Goal: Task Accomplishment & Management: Complete application form

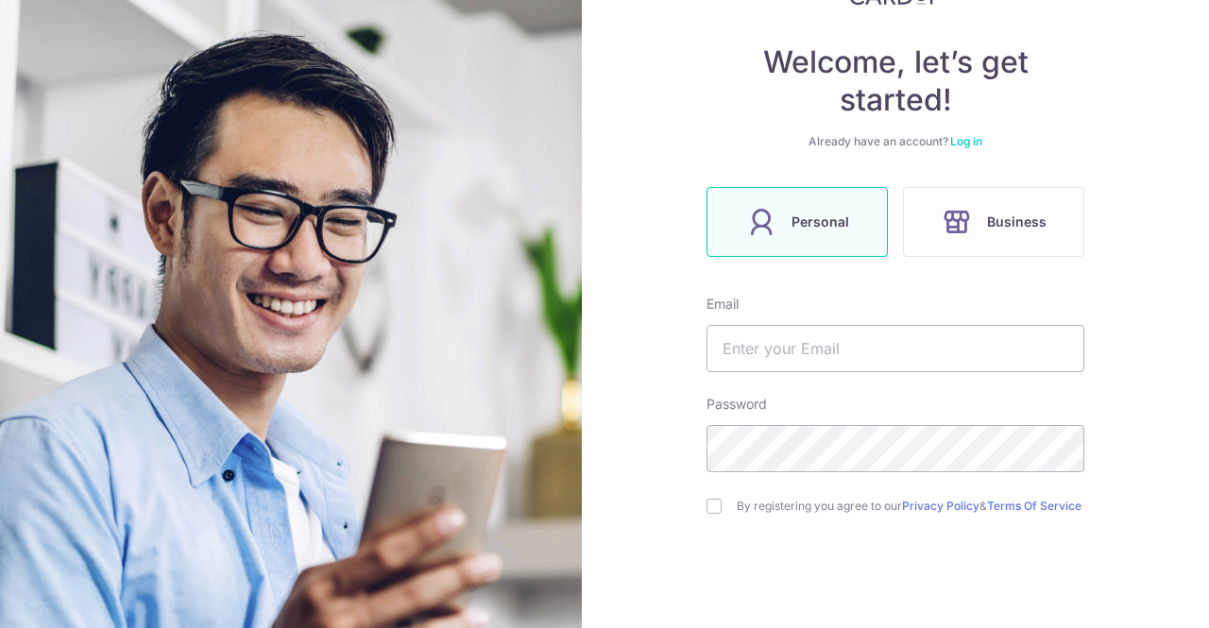
scroll to position [171, 0]
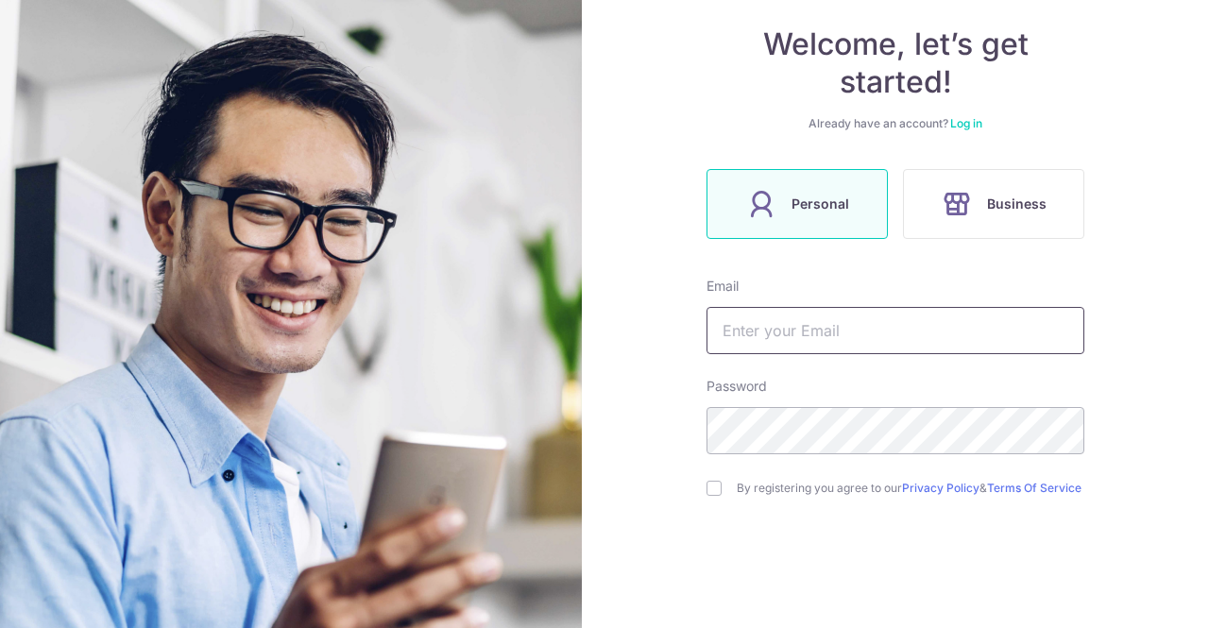
click at [847, 330] on input "text" at bounding box center [896, 330] width 378 height 47
type input "[PERSON_NAME][EMAIL_ADDRESS][DOMAIN_NAME]"
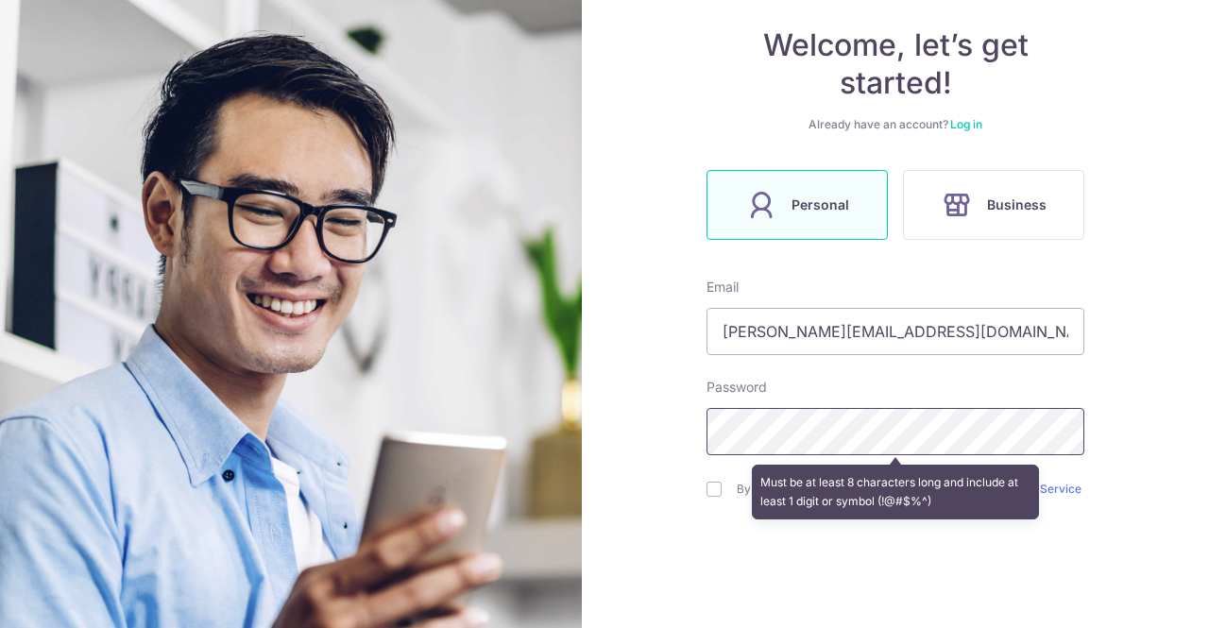
scroll to position [256, 0]
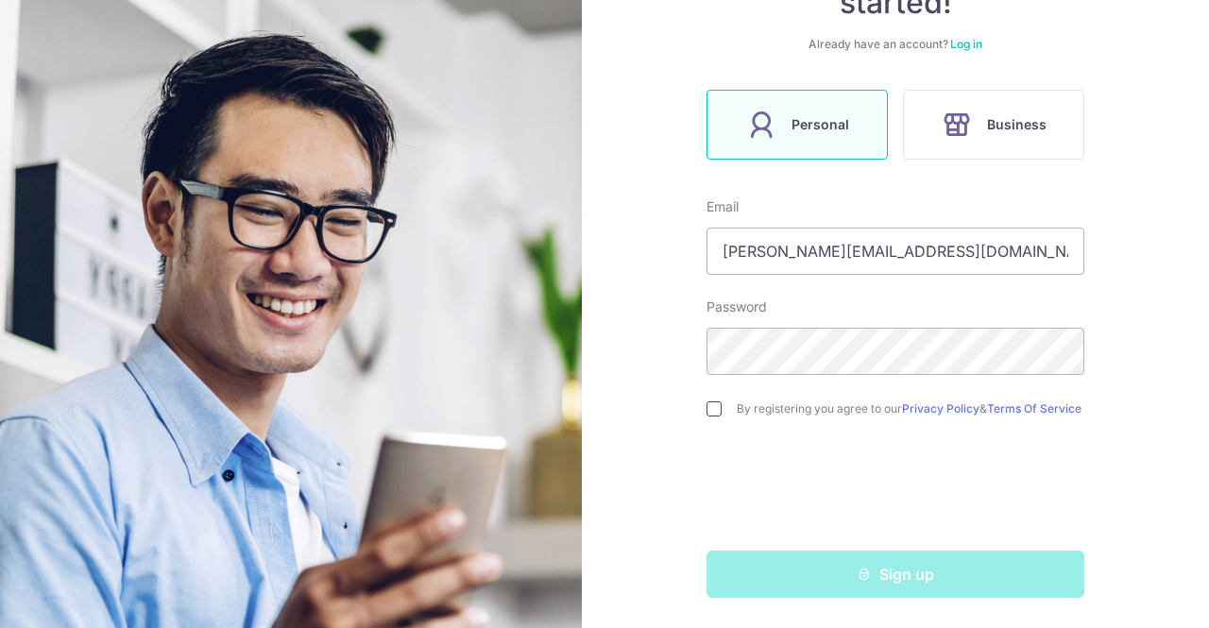
click at [708, 408] on input "checkbox" at bounding box center [714, 409] width 15 height 15
checkbox input "true"
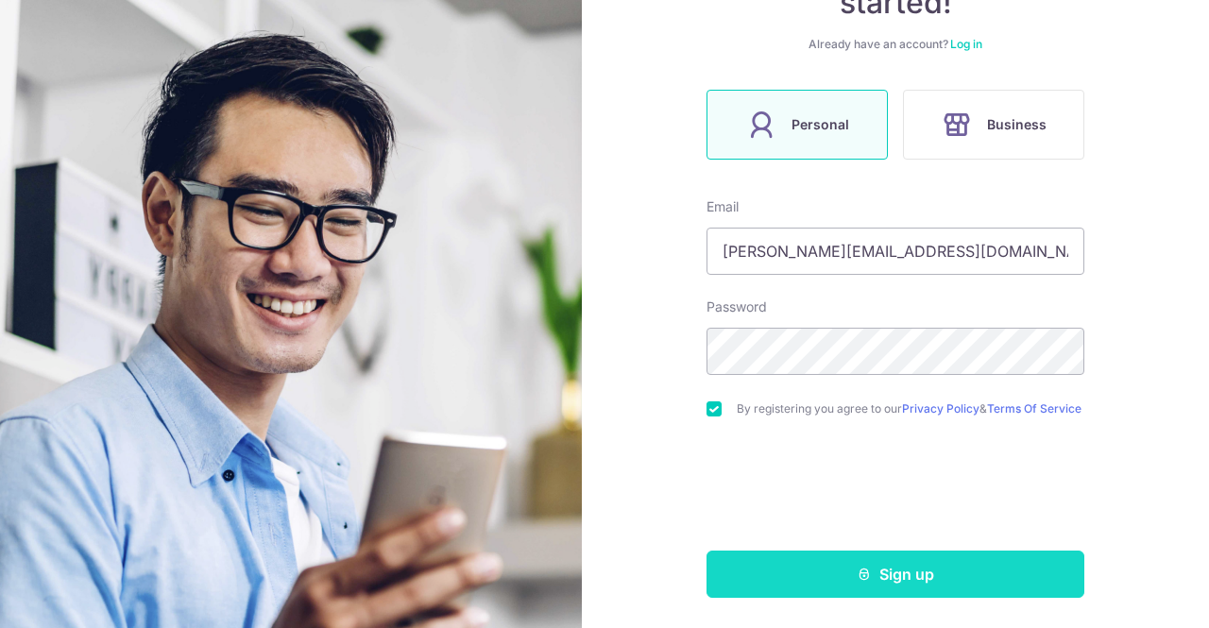
click at [830, 557] on button "Sign up" at bounding box center [896, 574] width 378 height 47
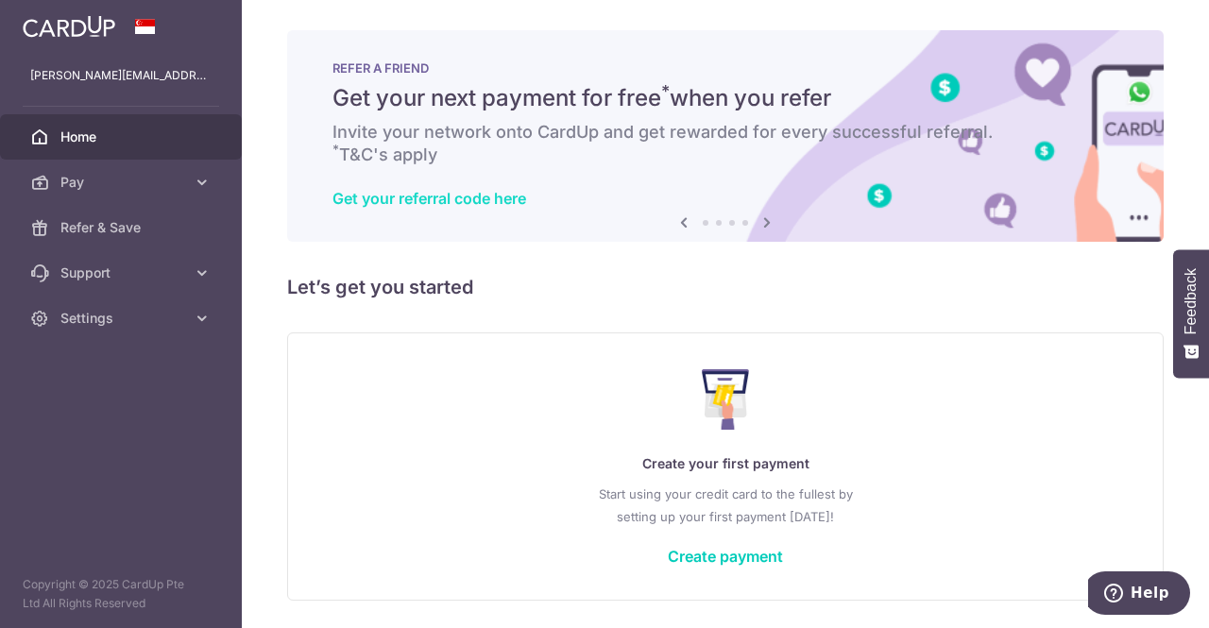
click at [482, 203] on link "Get your referral code here" at bounding box center [430, 198] width 194 height 19
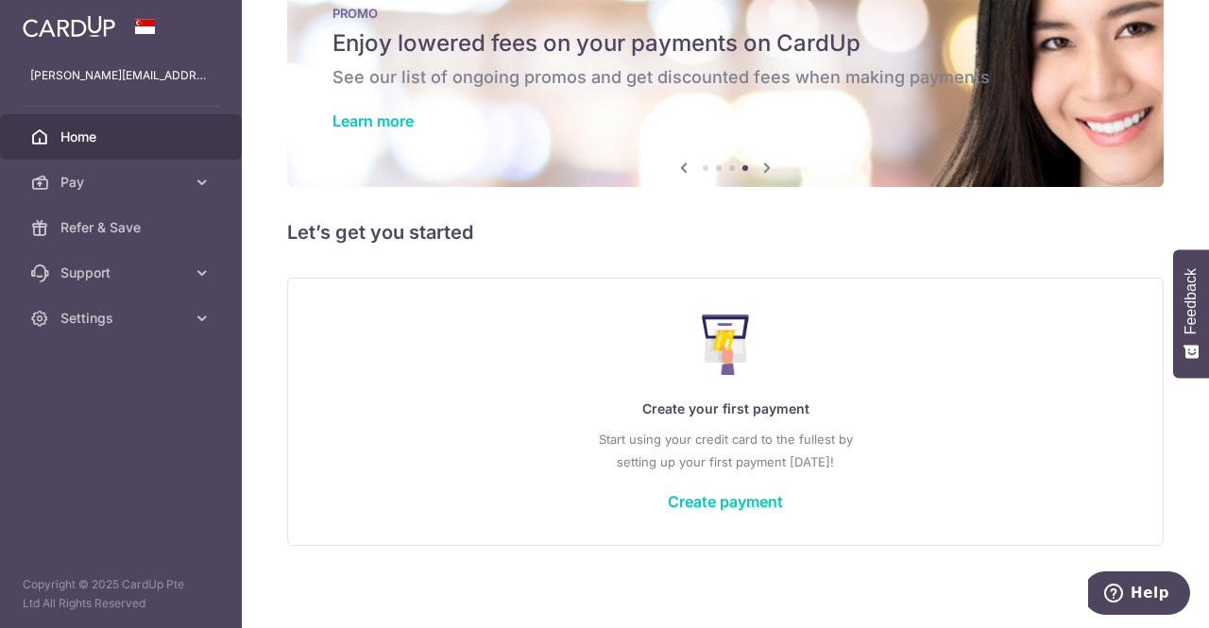
scroll to position [60, 0]
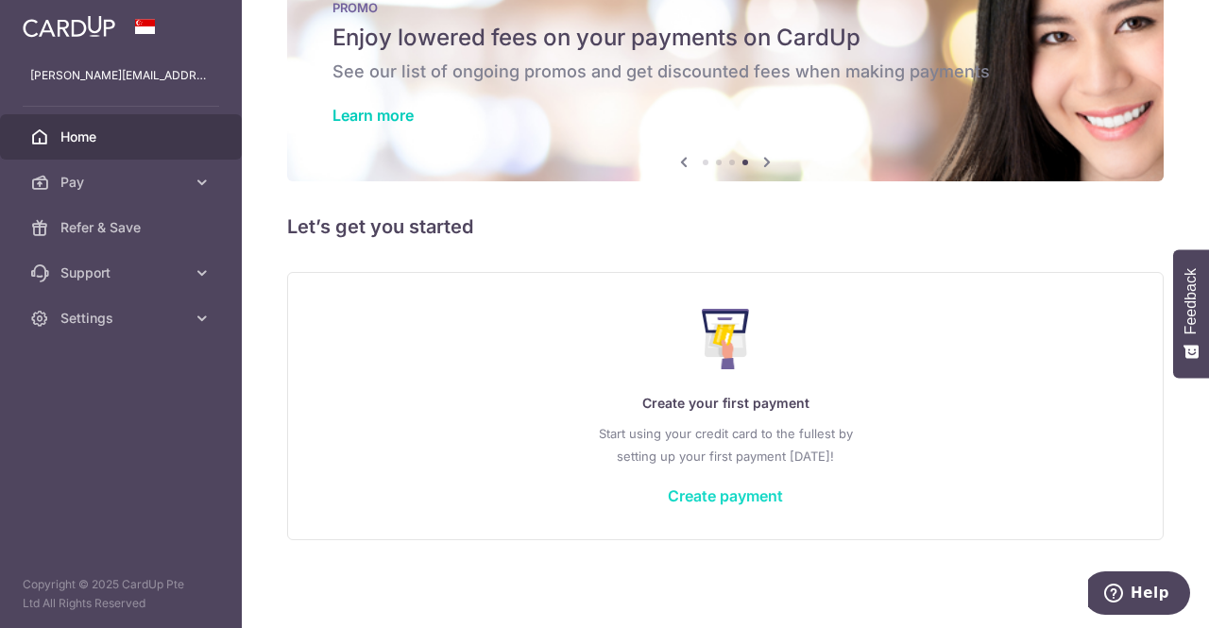
click at [751, 491] on link "Create payment" at bounding box center [725, 496] width 115 height 19
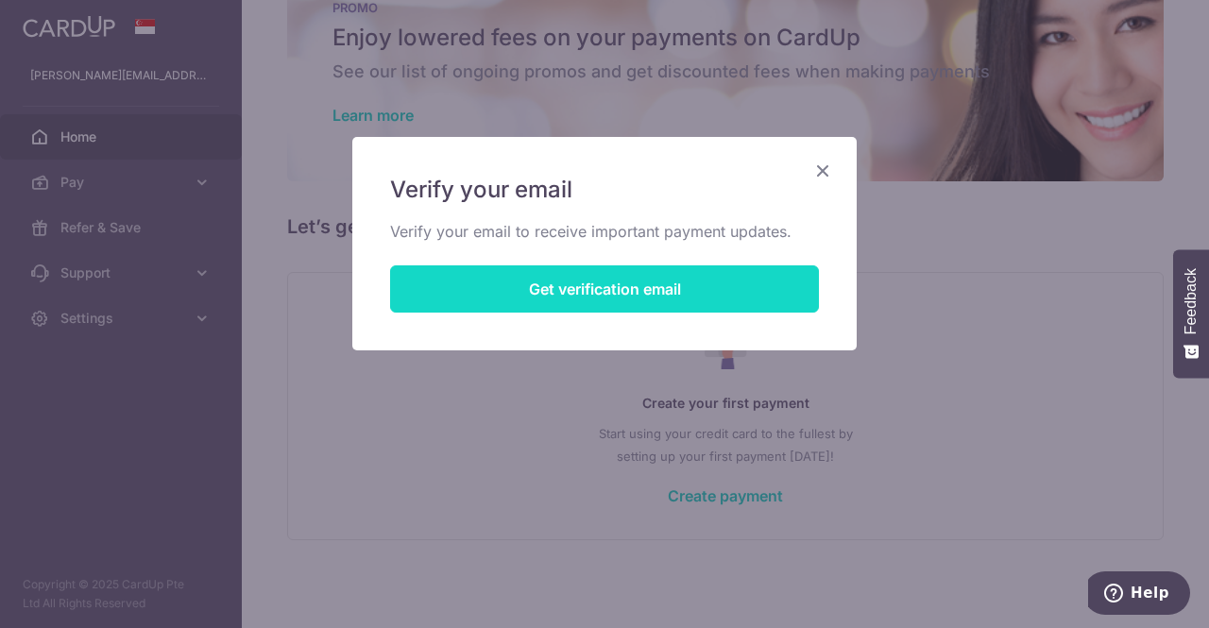
click at [642, 293] on button "Get verification email" at bounding box center [604, 289] width 429 height 47
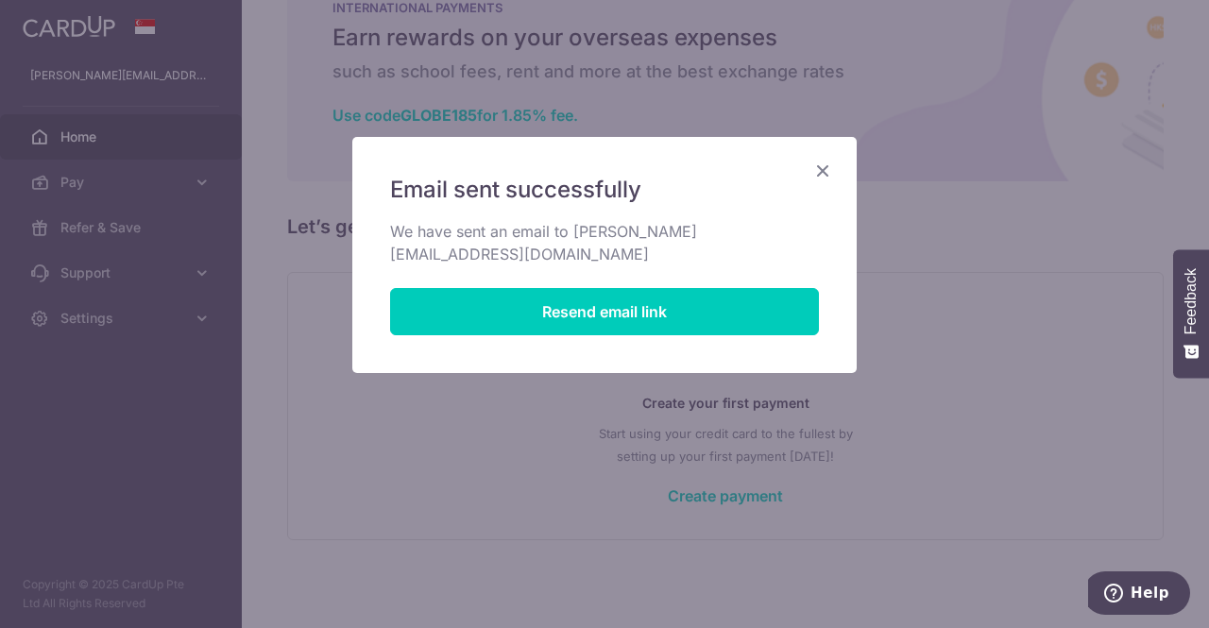
click at [818, 172] on icon "Close" at bounding box center [823, 171] width 23 height 24
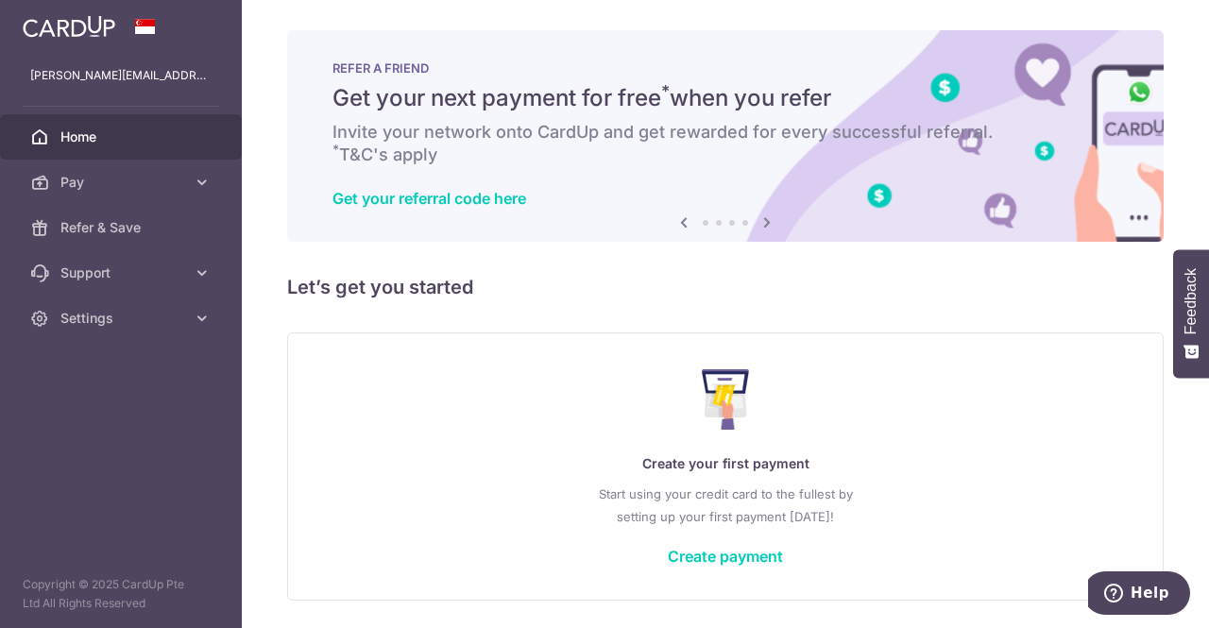
scroll to position [60, 0]
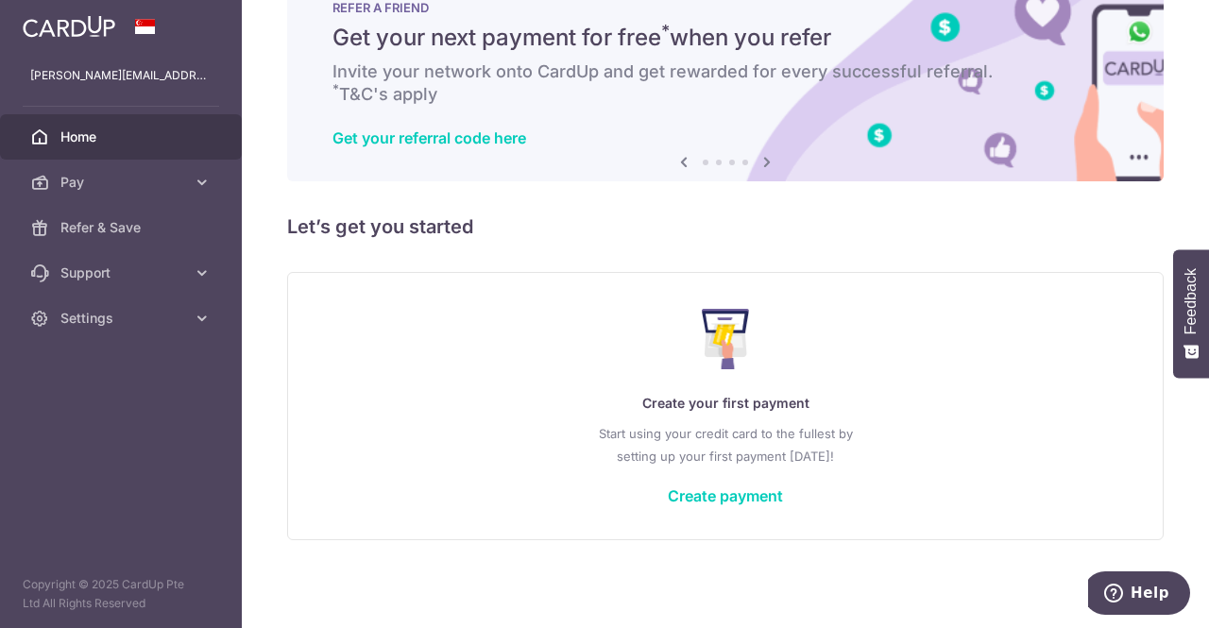
click at [716, 508] on div "Create your first payment Start using your credit card to the fullest by settin…" at bounding box center [726, 406] width 830 height 224
click at [707, 494] on link "Create payment" at bounding box center [725, 496] width 115 height 19
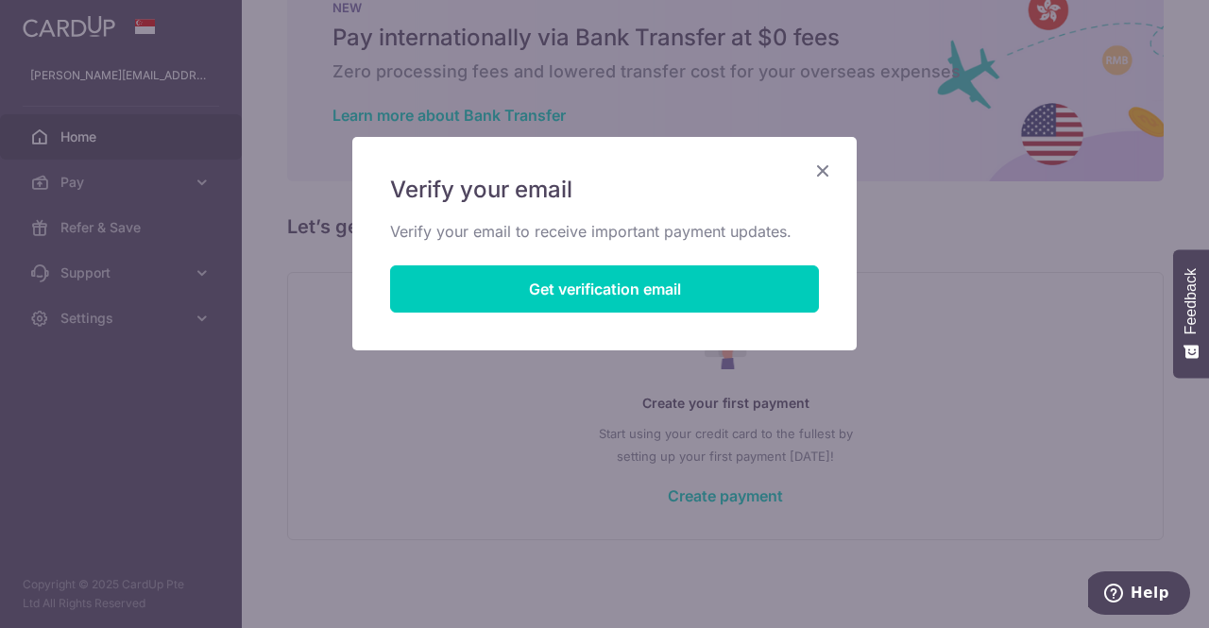
click at [820, 167] on icon "Close" at bounding box center [823, 171] width 23 height 24
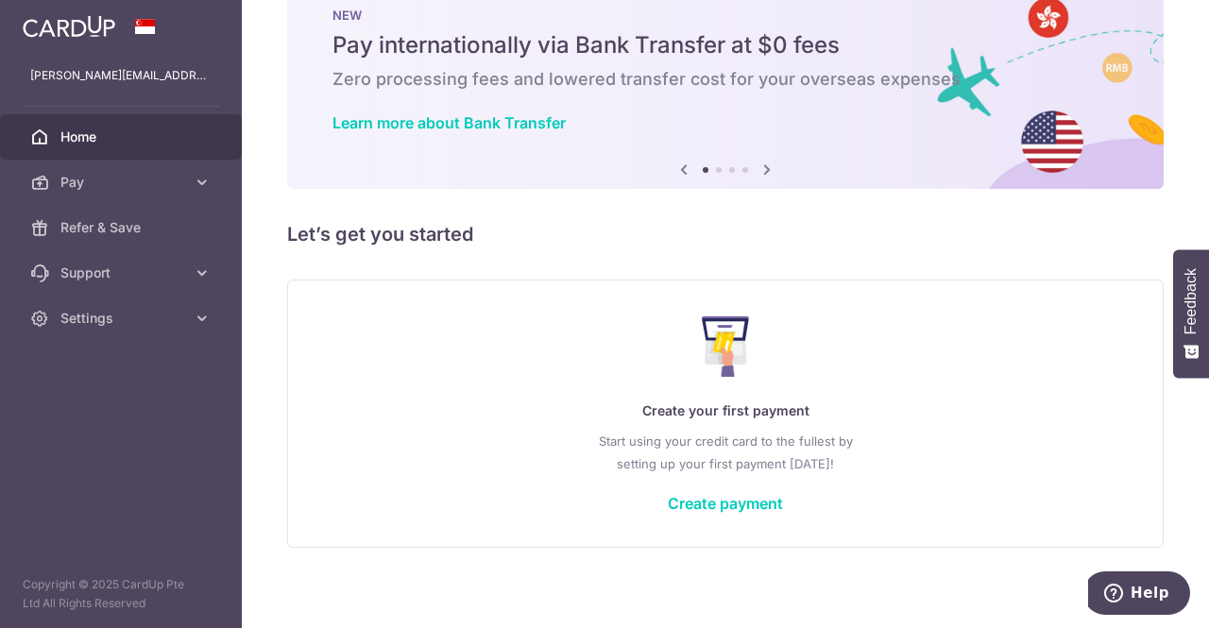
scroll to position [60, 0]
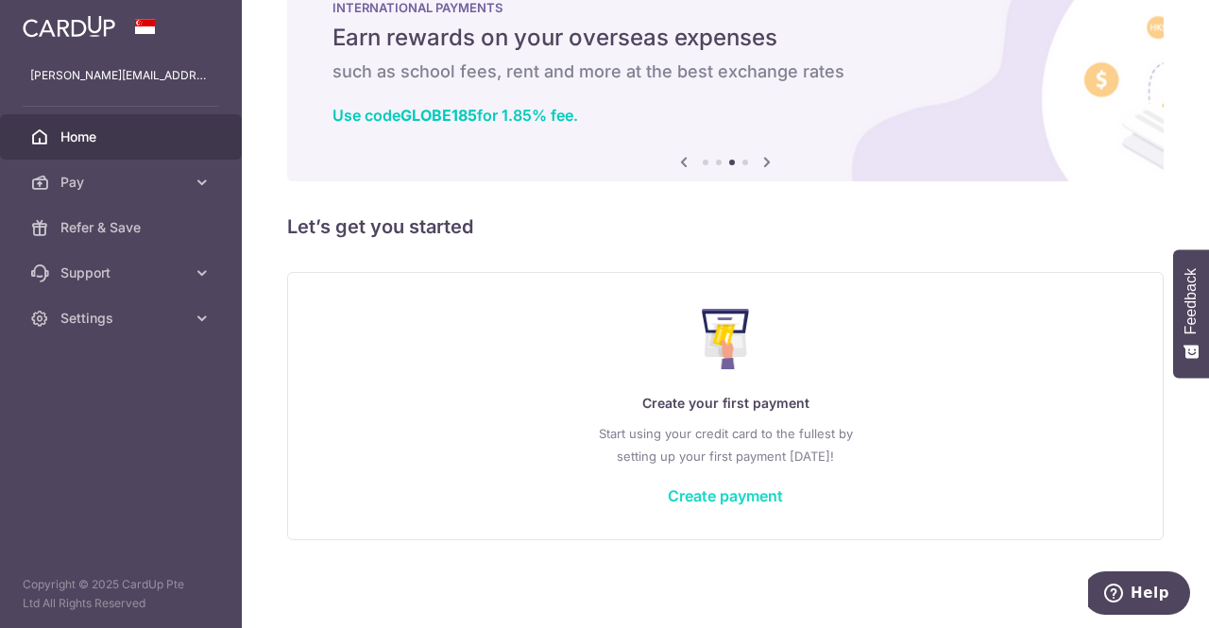
click at [741, 499] on link "Create payment" at bounding box center [725, 496] width 115 height 19
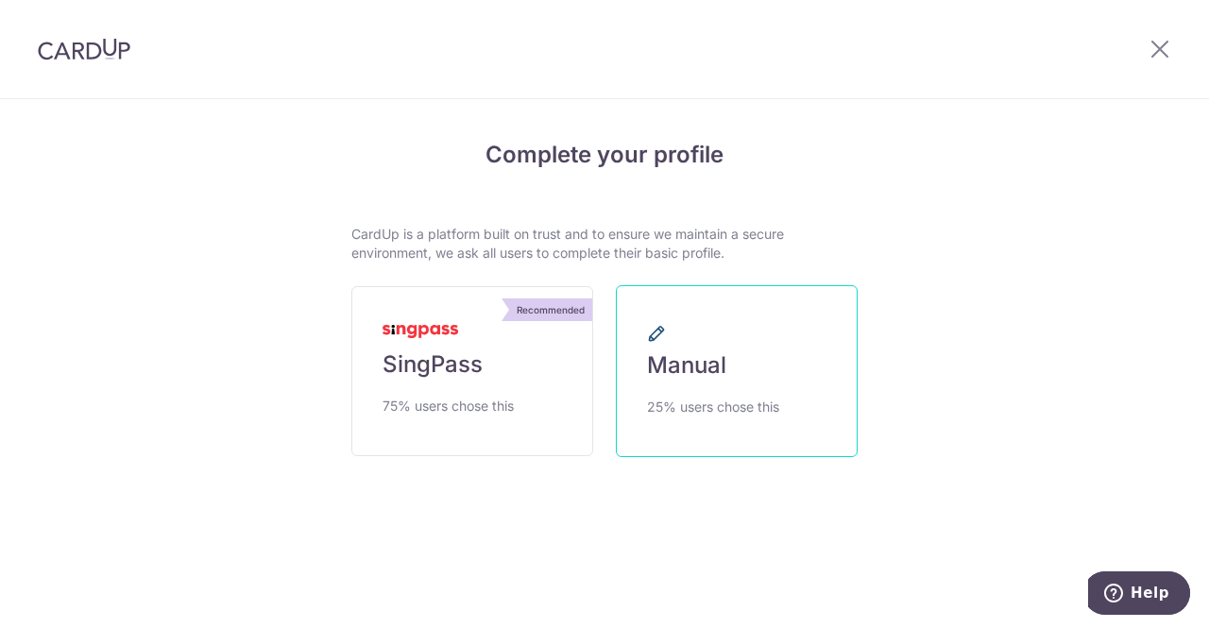
click at [701, 369] on span "Manual" at bounding box center [686, 366] width 79 height 30
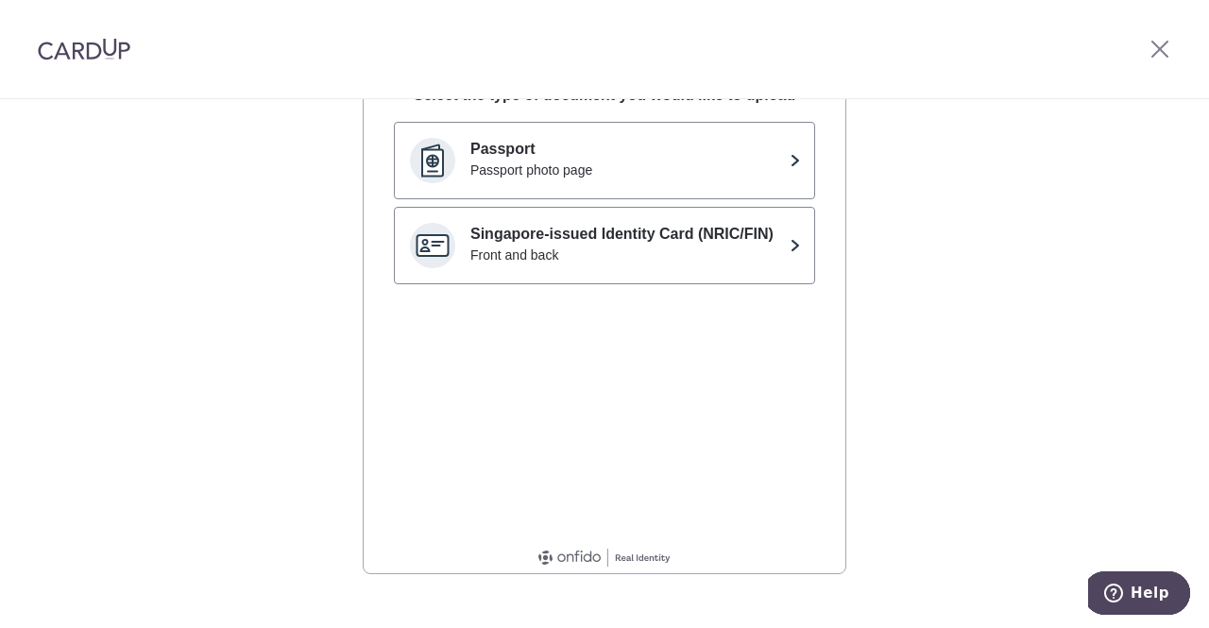
scroll to position [138, 0]
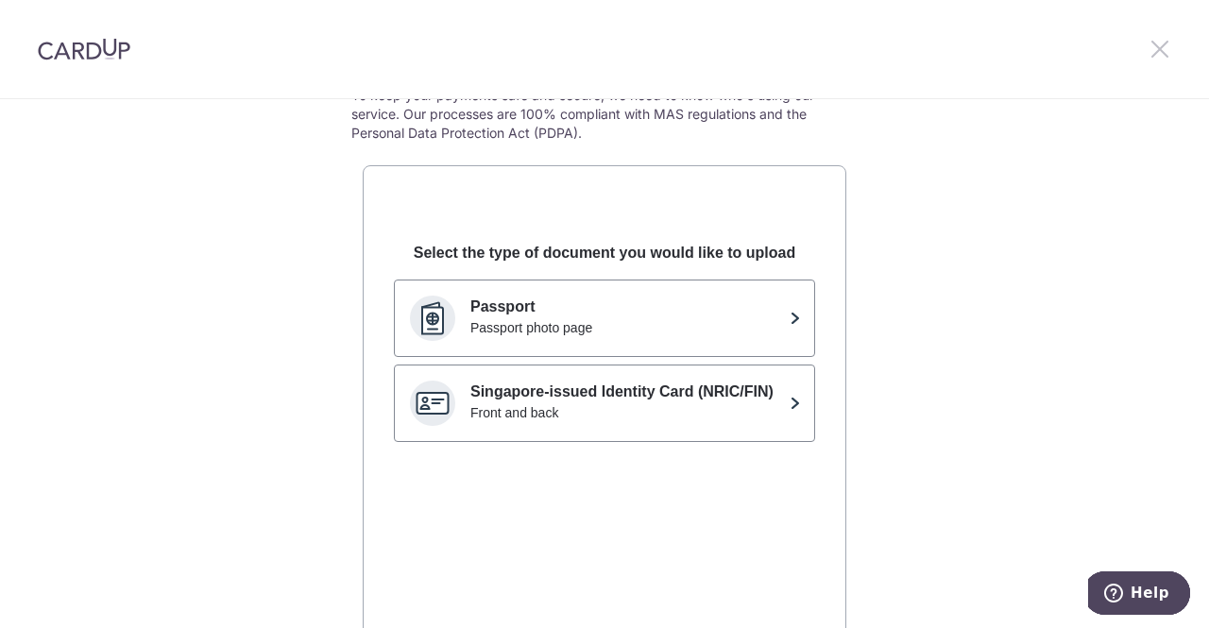
click at [1165, 50] on icon at bounding box center [1160, 49] width 23 height 24
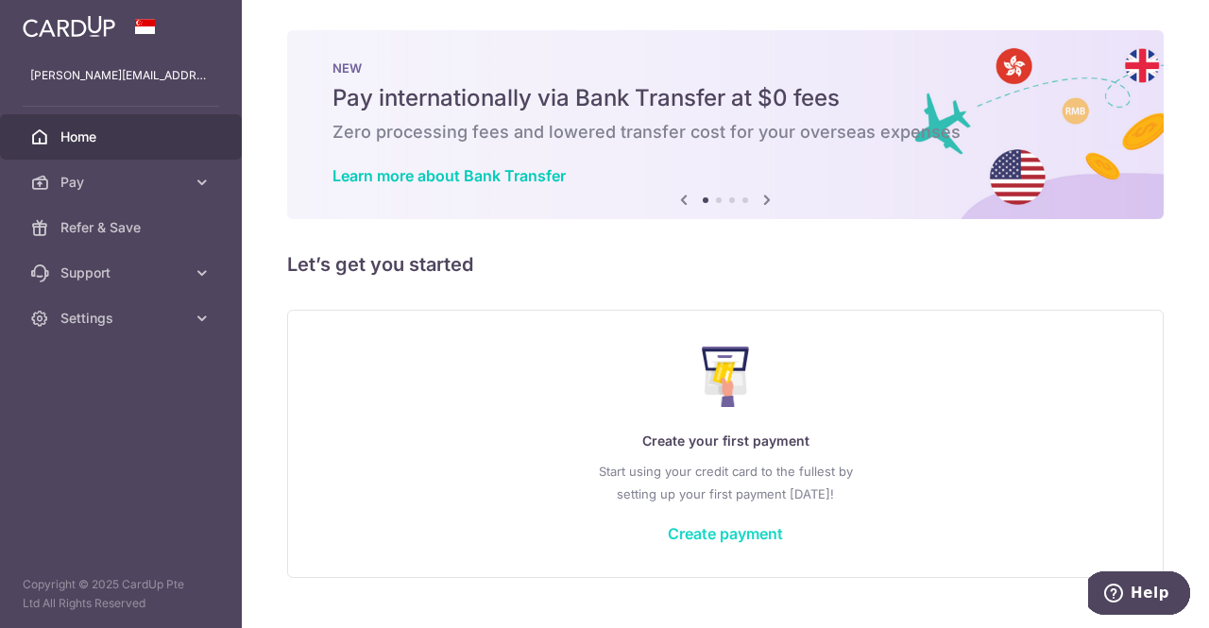
click at [739, 528] on link "Create payment" at bounding box center [725, 533] width 115 height 19
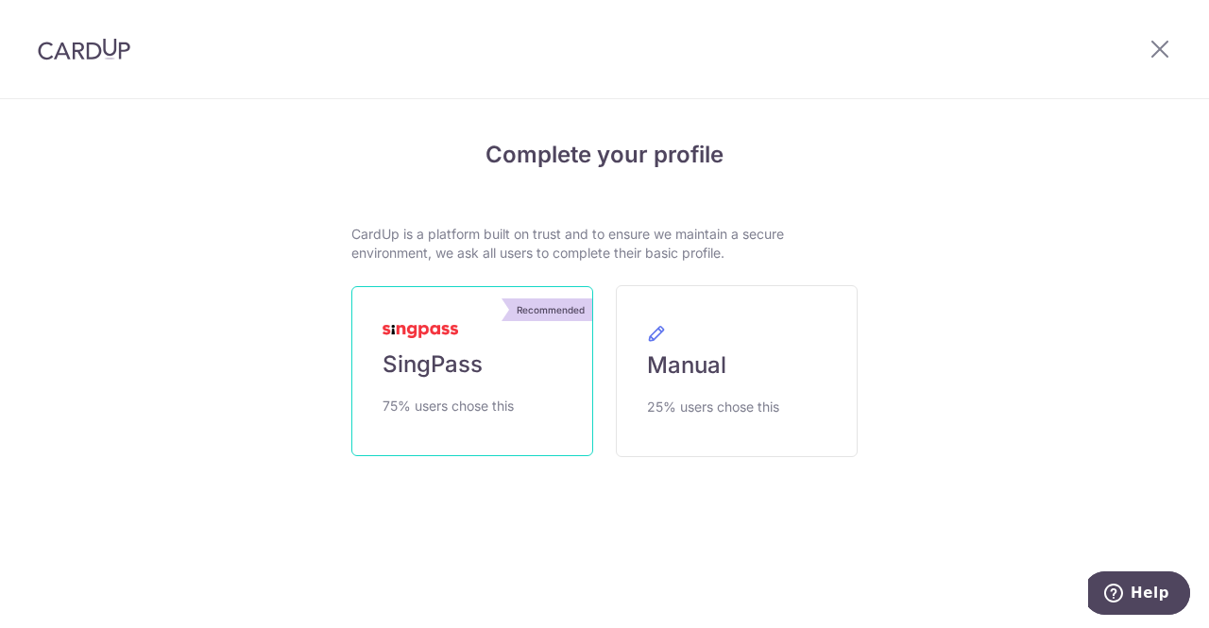
click at [490, 379] on link "Recommended SingPass 75% users chose this" at bounding box center [472, 371] width 242 height 170
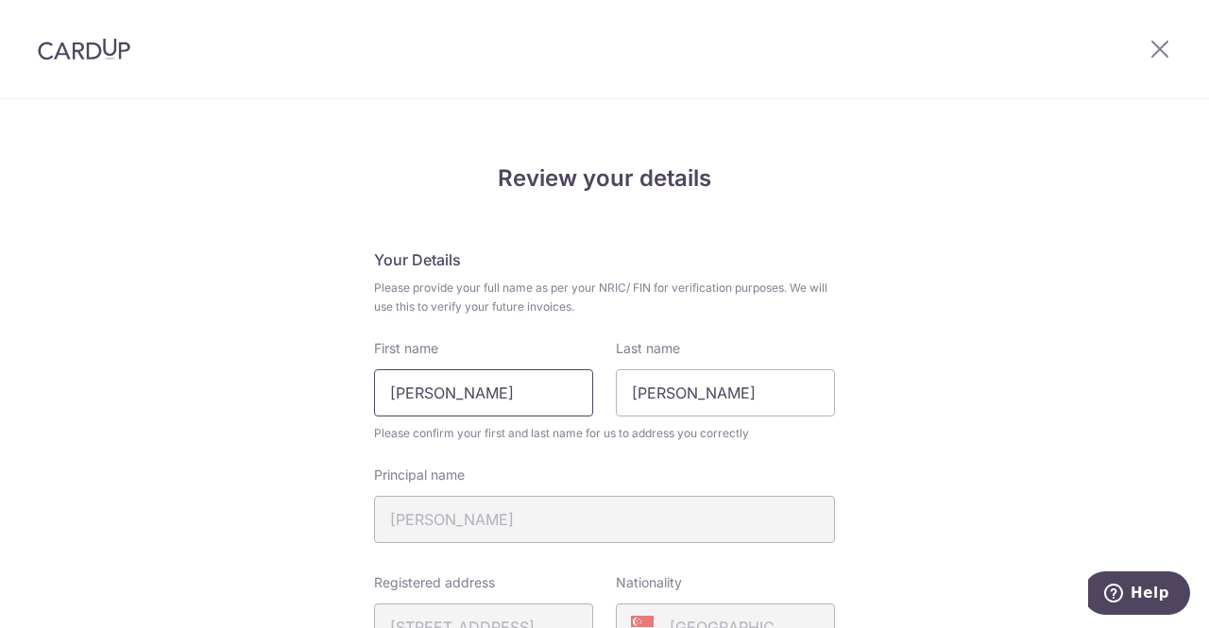
click at [517, 403] on input "[PERSON_NAME]" at bounding box center [483, 392] width 219 height 47
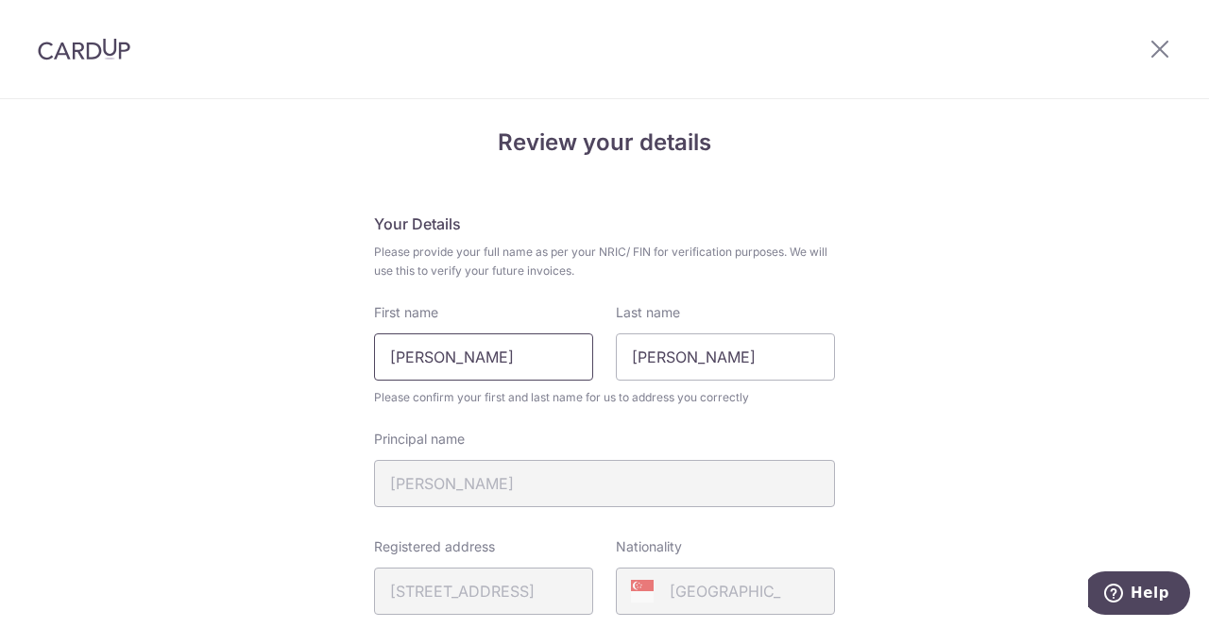
scroll to position [34, 0]
drag, startPoint x: 540, startPoint y: 368, endPoint x: 348, endPoint y: 374, distance: 191.9
type input "Goldie"
drag, startPoint x: 673, startPoint y: 354, endPoint x: 581, endPoint y: 368, distance: 92.6
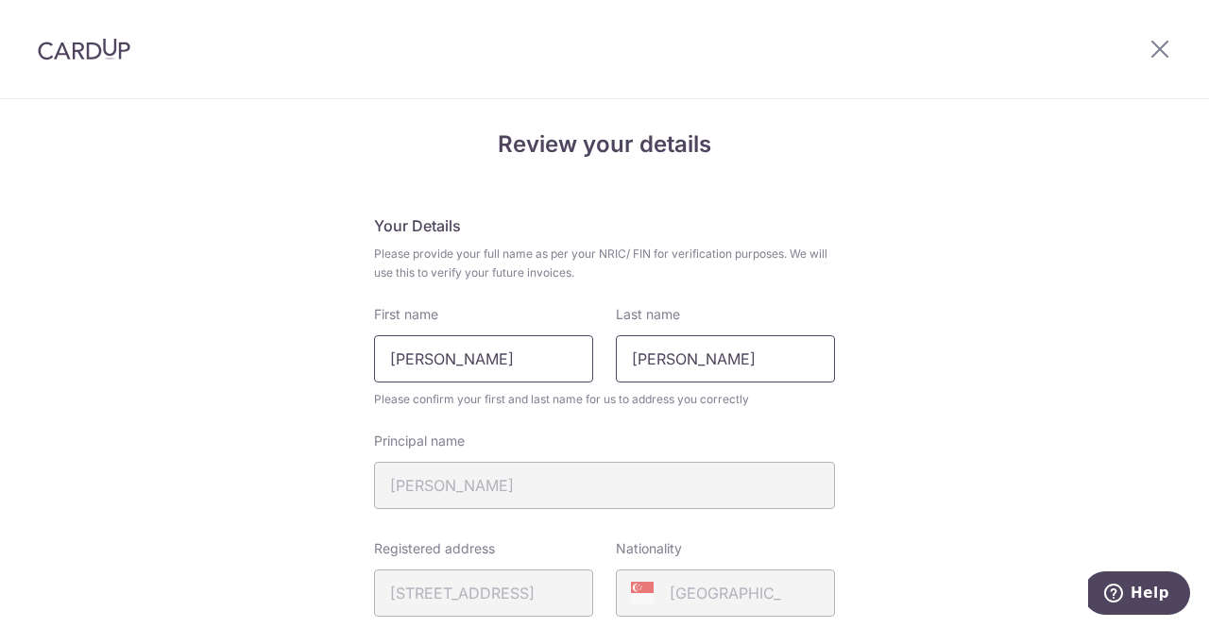
click at [581, 368] on div "First name Goldie Last name Goldie" at bounding box center [605, 343] width 484 height 77
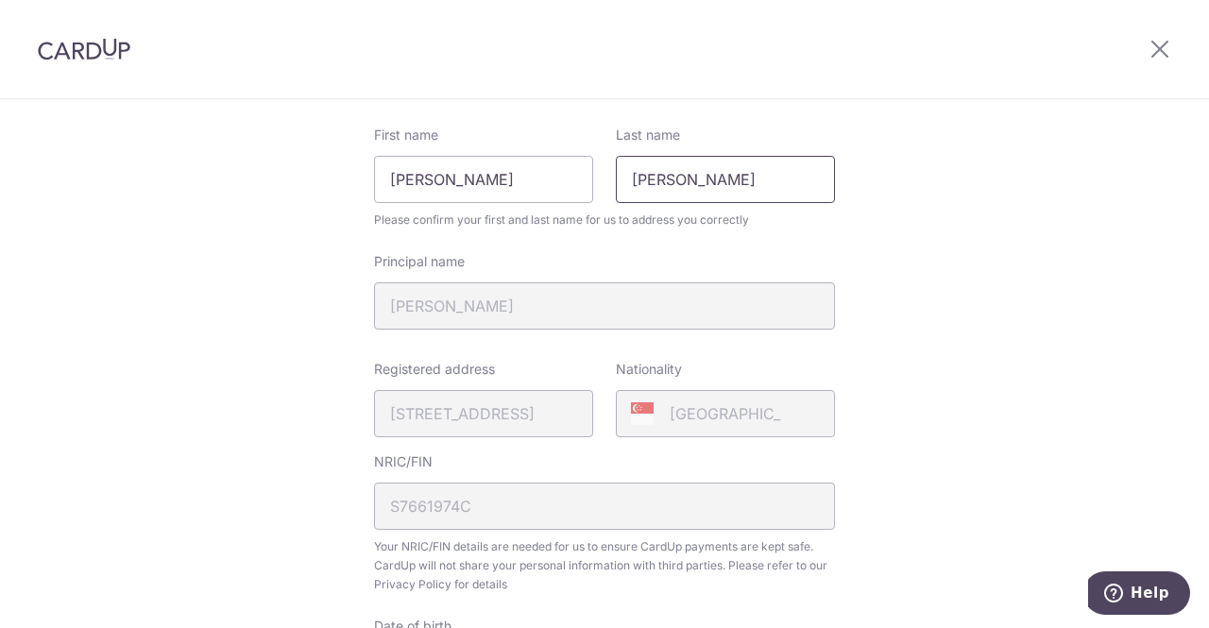
scroll to position [215, 0]
type input "Oswald Pereira"
click at [484, 177] on input "Goldie" at bounding box center [483, 177] width 219 height 47
type input "Goldie Oswald"
drag, startPoint x: 680, startPoint y: 179, endPoint x: 601, endPoint y: 174, distance: 79.5
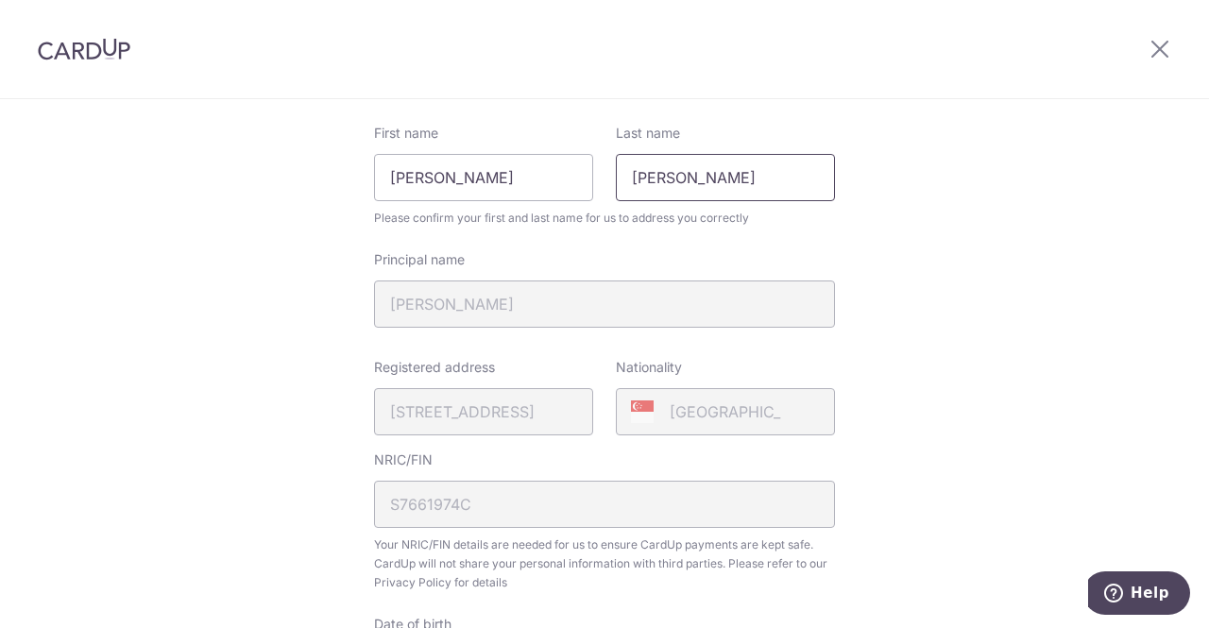
click at [605, 174] on div "Last name Oswald Pereira" at bounding box center [726, 162] width 242 height 77
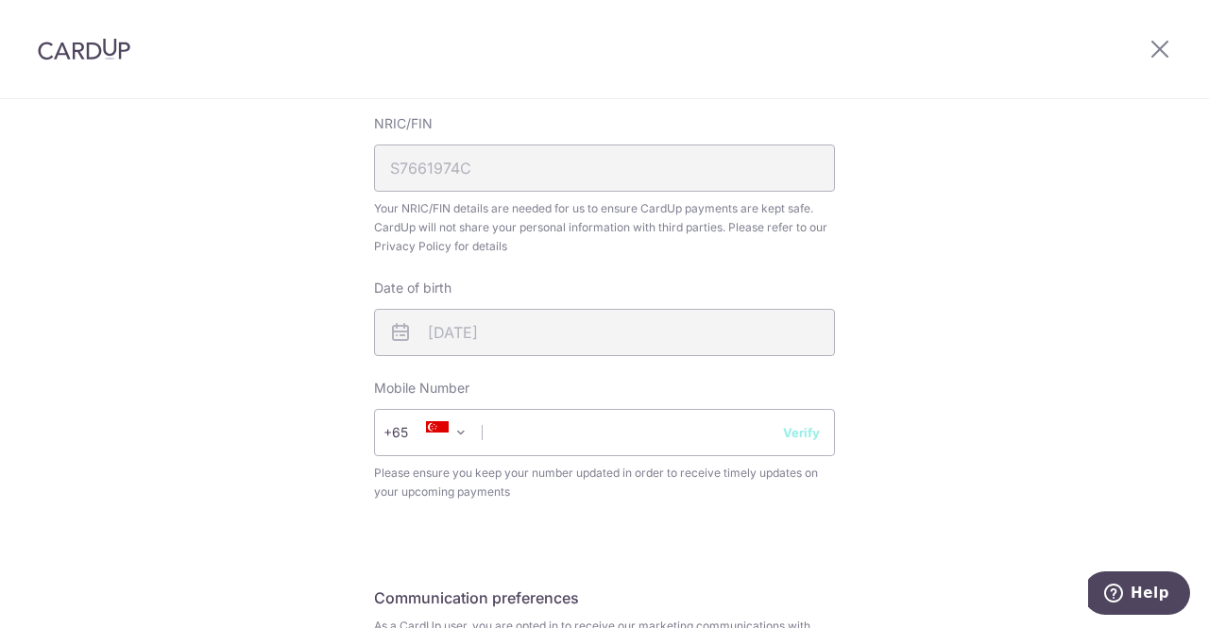
scroll to position [566, 0]
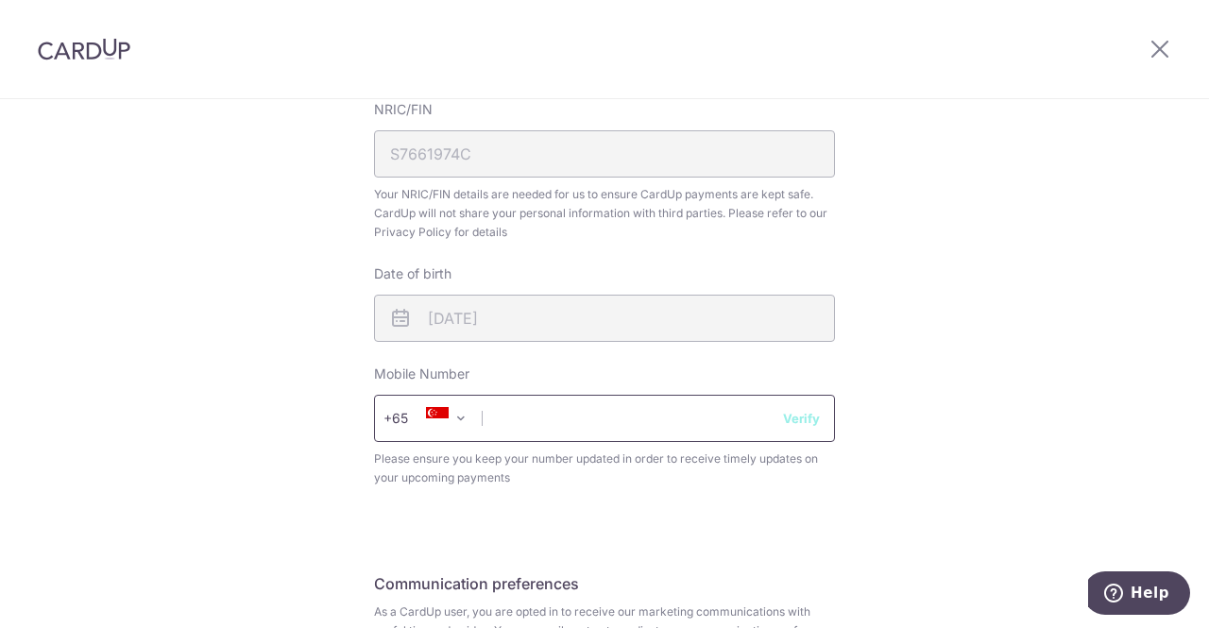
type input "Pereira"
click at [535, 417] on input "text" at bounding box center [604, 418] width 461 height 47
type input "94205344"
click at [807, 419] on button "Verify" at bounding box center [801, 418] width 37 height 19
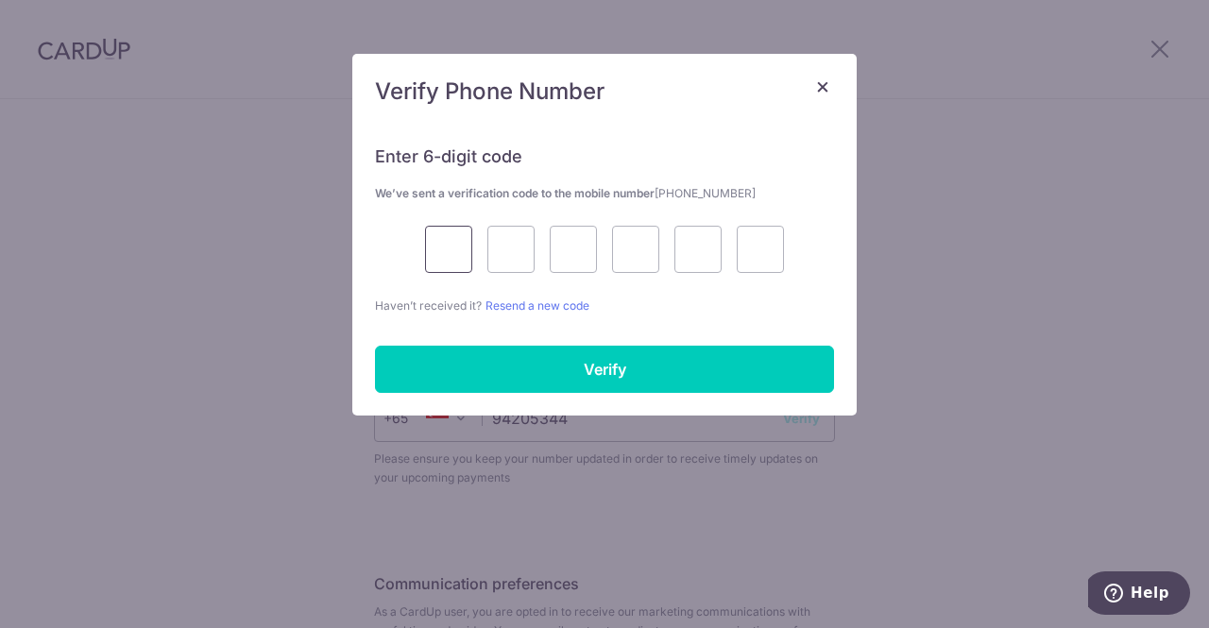
click at [457, 243] on input "text" at bounding box center [448, 249] width 47 height 47
type input "4"
type input "5"
type input "6"
type input "5"
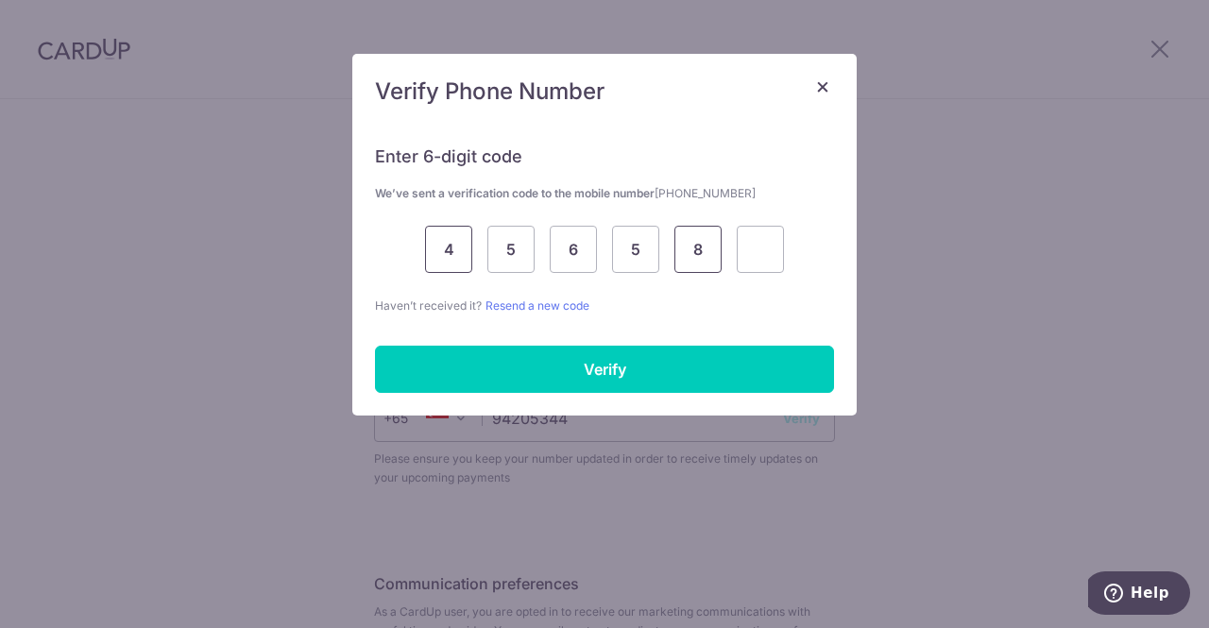
type input "8"
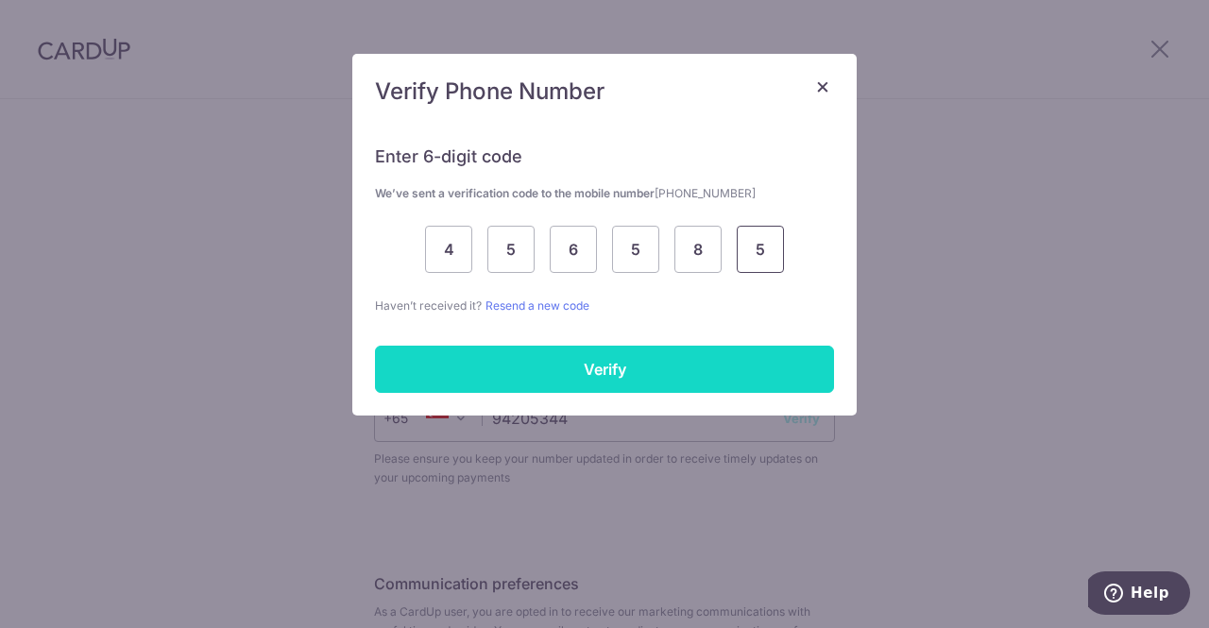
type input "5"
click at [569, 385] on input "Verify" at bounding box center [604, 369] width 459 height 47
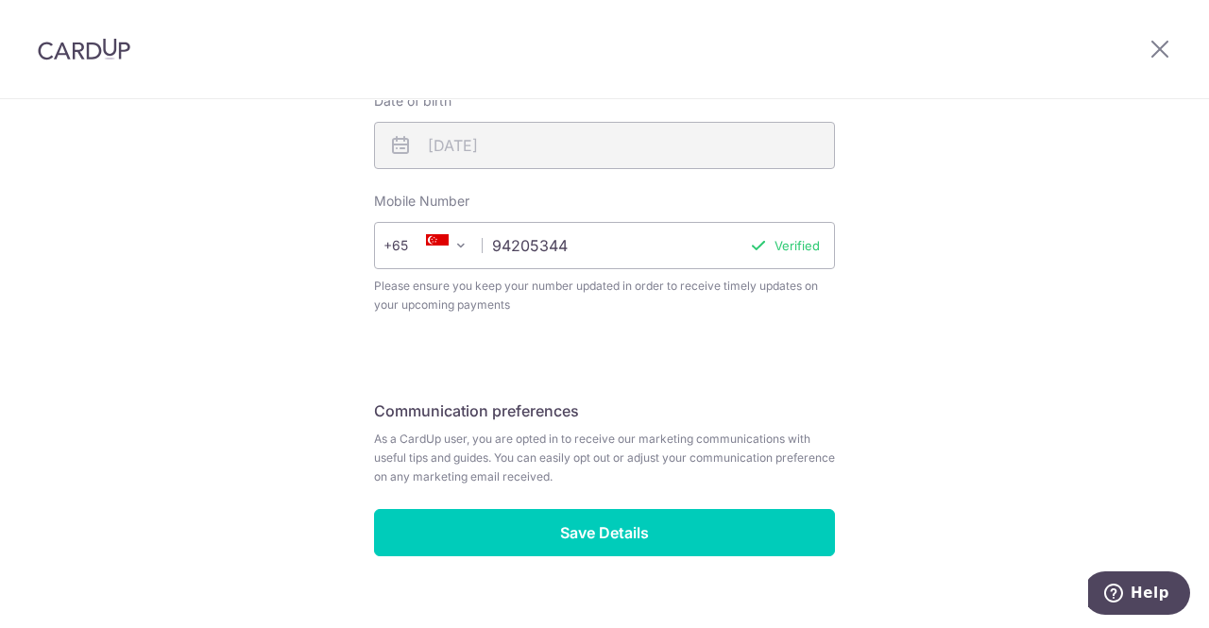
scroll to position [753, 0]
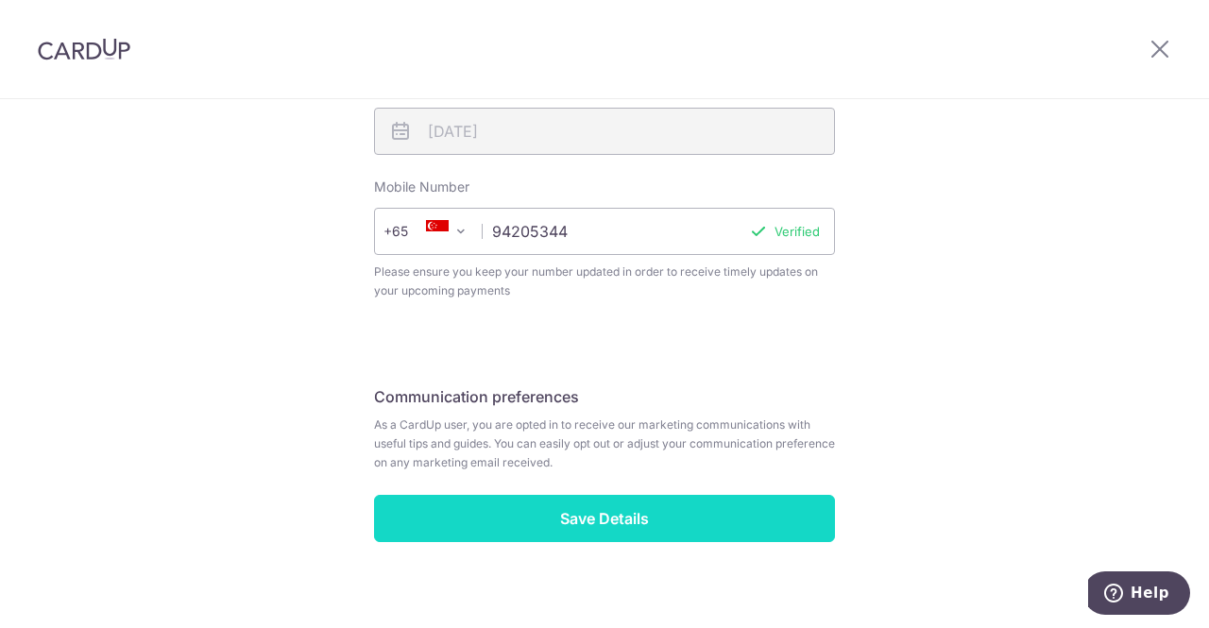
click at [715, 515] on input "Save Details" at bounding box center [604, 518] width 461 height 47
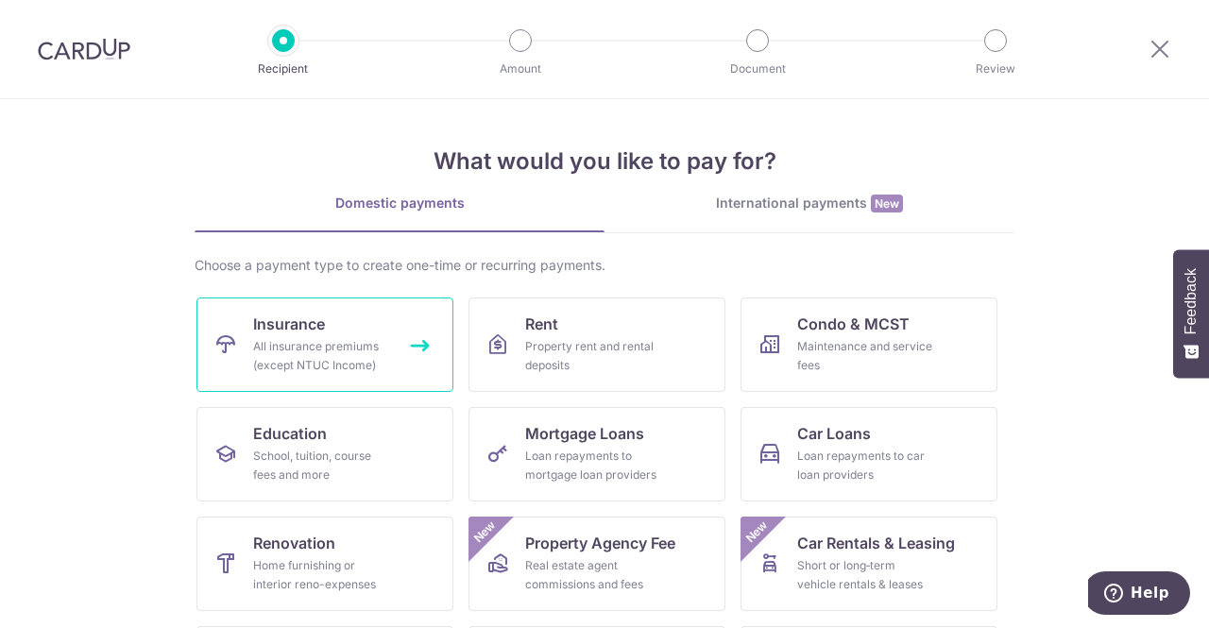
click at [319, 354] on div "All insurance premiums (except NTUC Income)" at bounding box center [321, 356] width 136 height 38
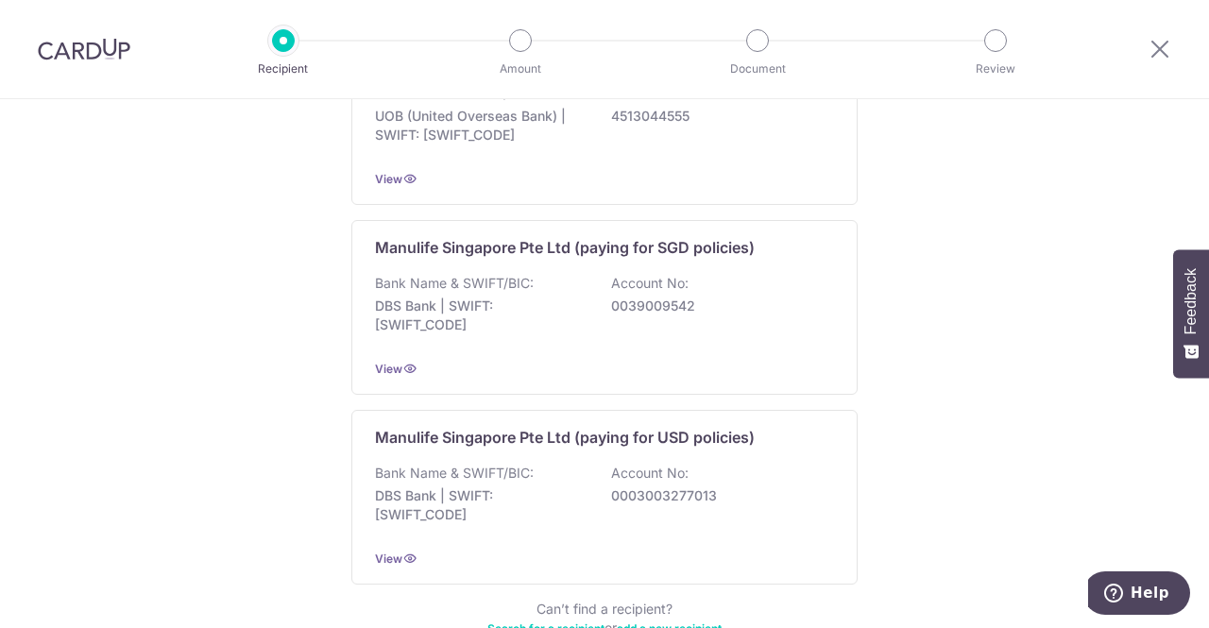
scroll to position [1941, 0]
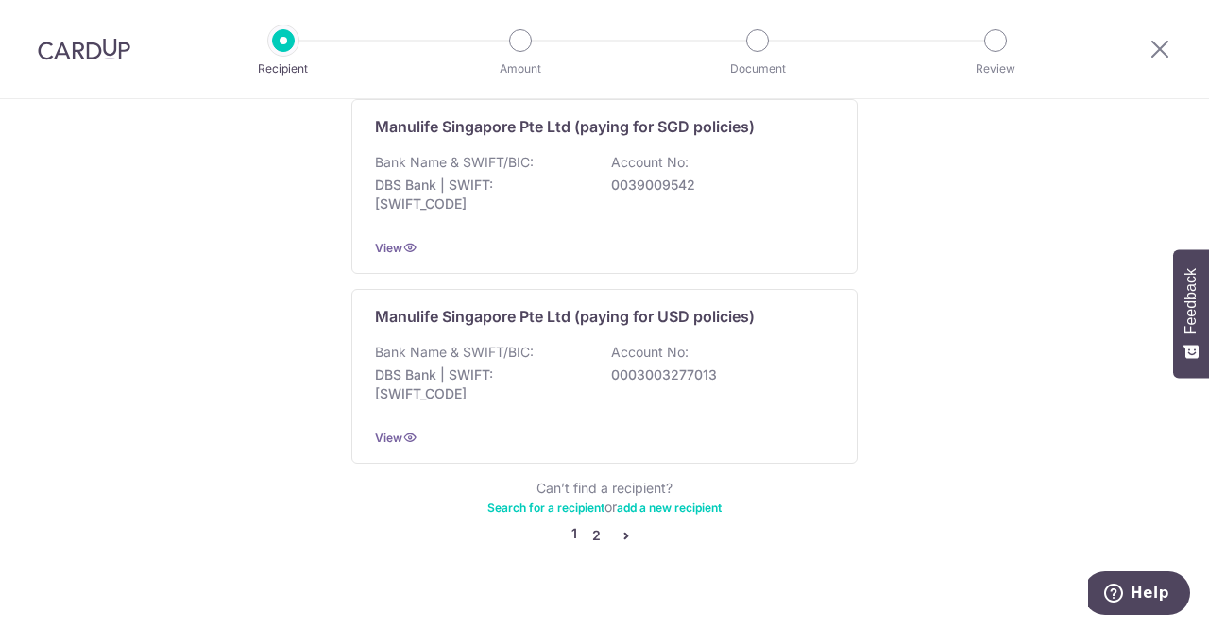
click at [591, 524] on link "2" at bounding box center [596, 535] width 23 height 23
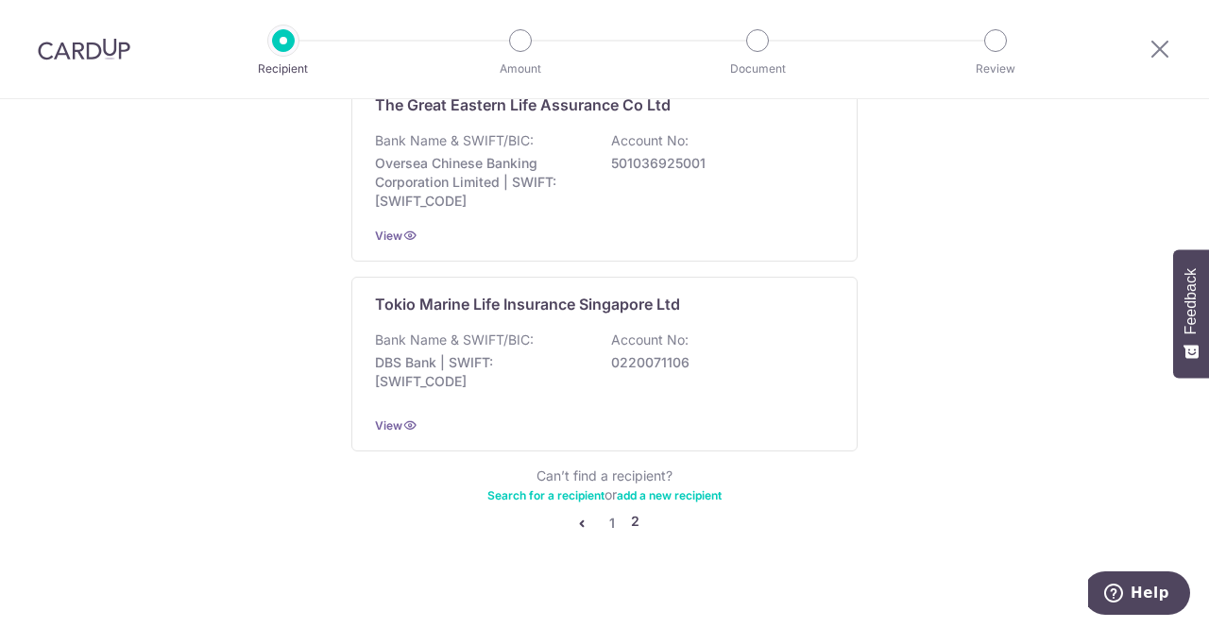
scroll to position [1950, 0]
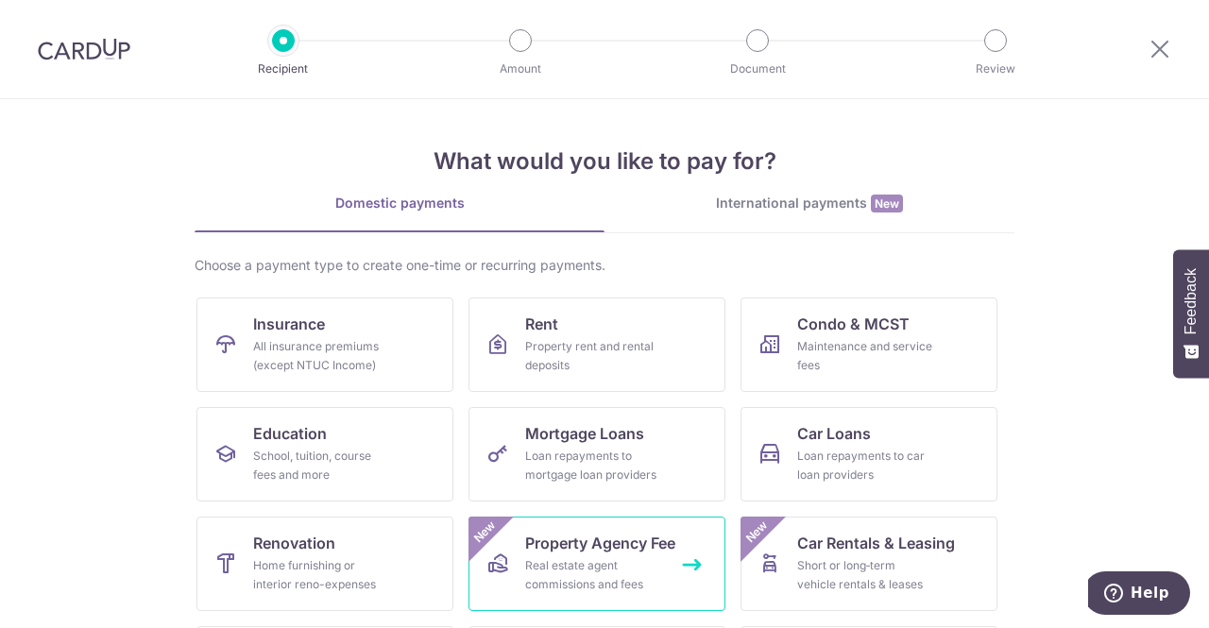
click at [604, 555] on link "Property Agency Fee Real estate agent commissions and fees New" at bounding box center [597, 564] width 257 height 94
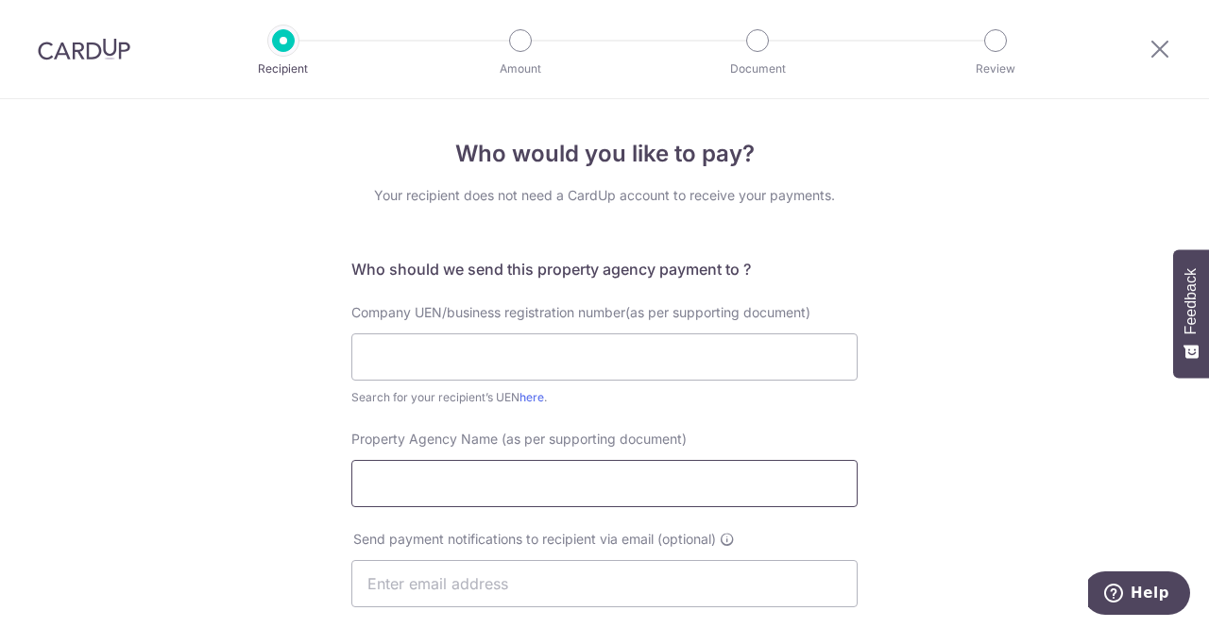
click at [539, 490] on input "Property Agency Name (as per supporting document)" at bounding box center [604, 483] width 506 height 47
click at [653, 349] on input "text" at bounding box center [604, 357] width 506 height 47
